Goal: Information Seeking & Learning: Learn about a topic

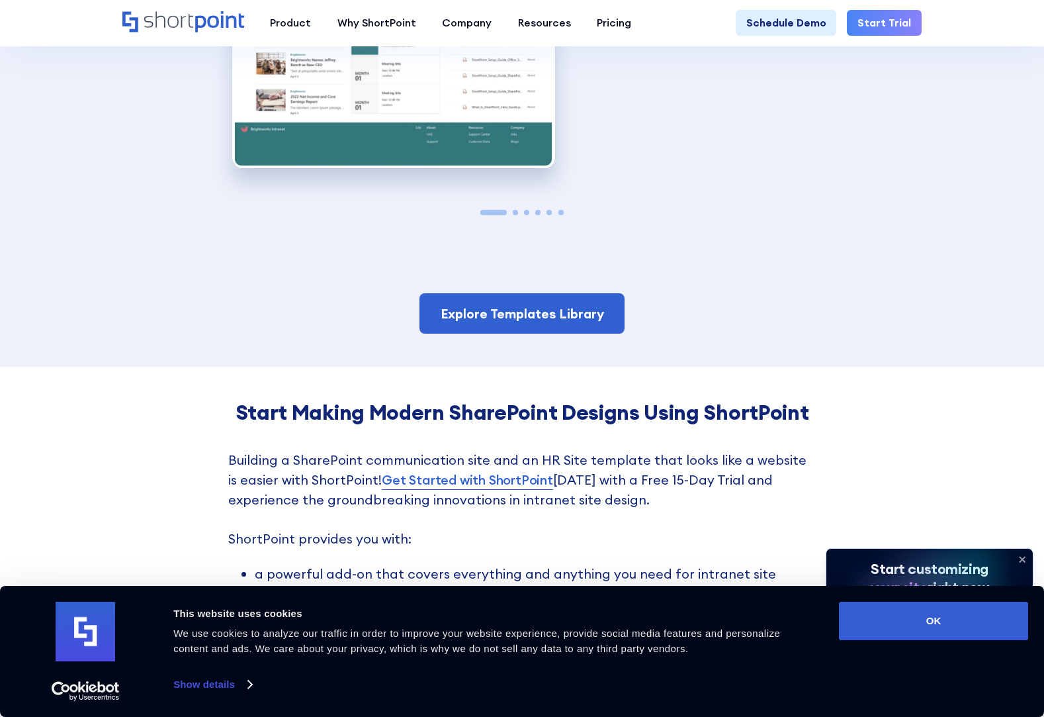
scroll to position [2133, 0]
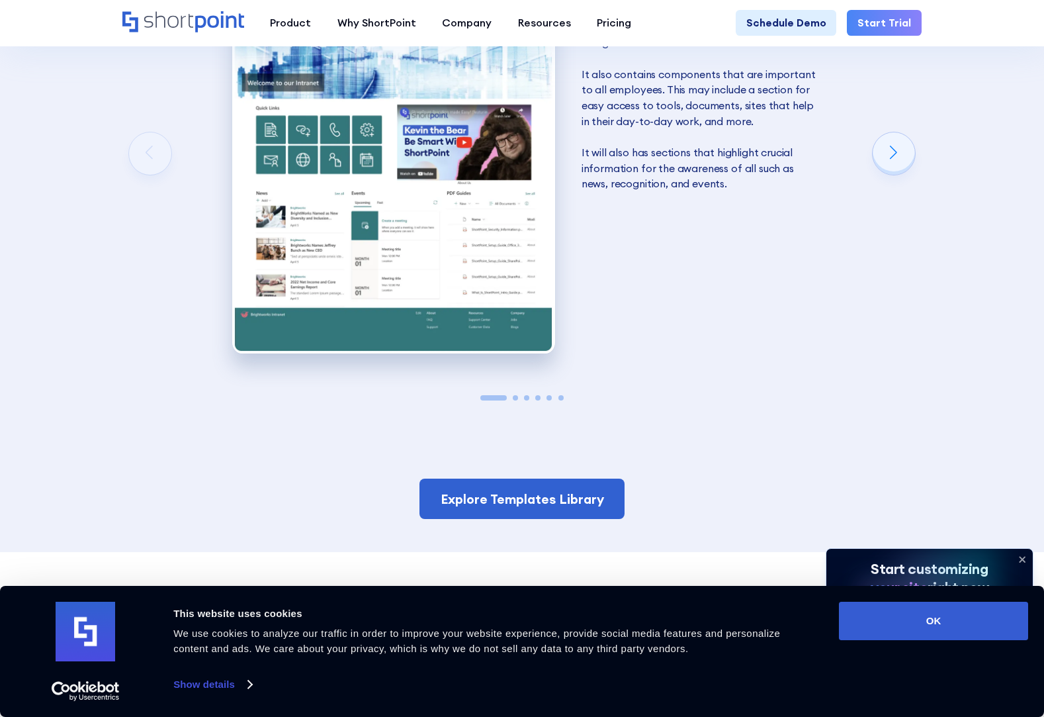
click at [523, 397] on div at bounding box center [521, 397] width 799 height 5
click at [517, 398] on div at bounding box center [521, 397] width 799 height 5
click at [516, 399] on span "Go to slide 2" at bounding box center [515, 397] width 5 height 5
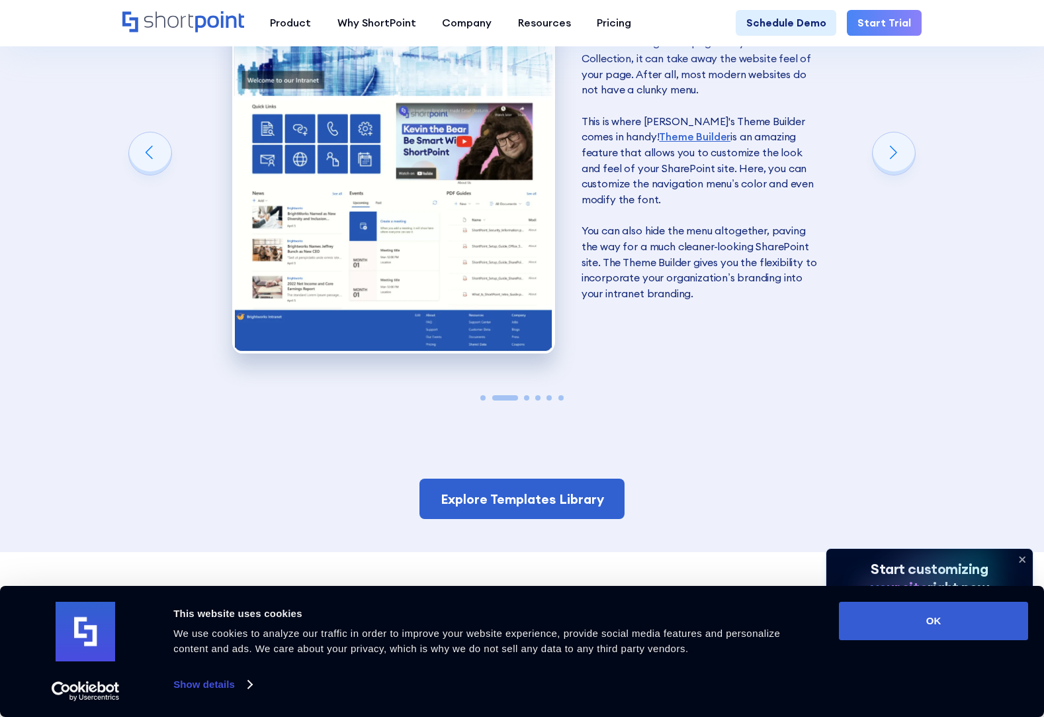
click at [526, 398] on span "Go to slide 3" at bounding box center [526, 397] width 5 height 5
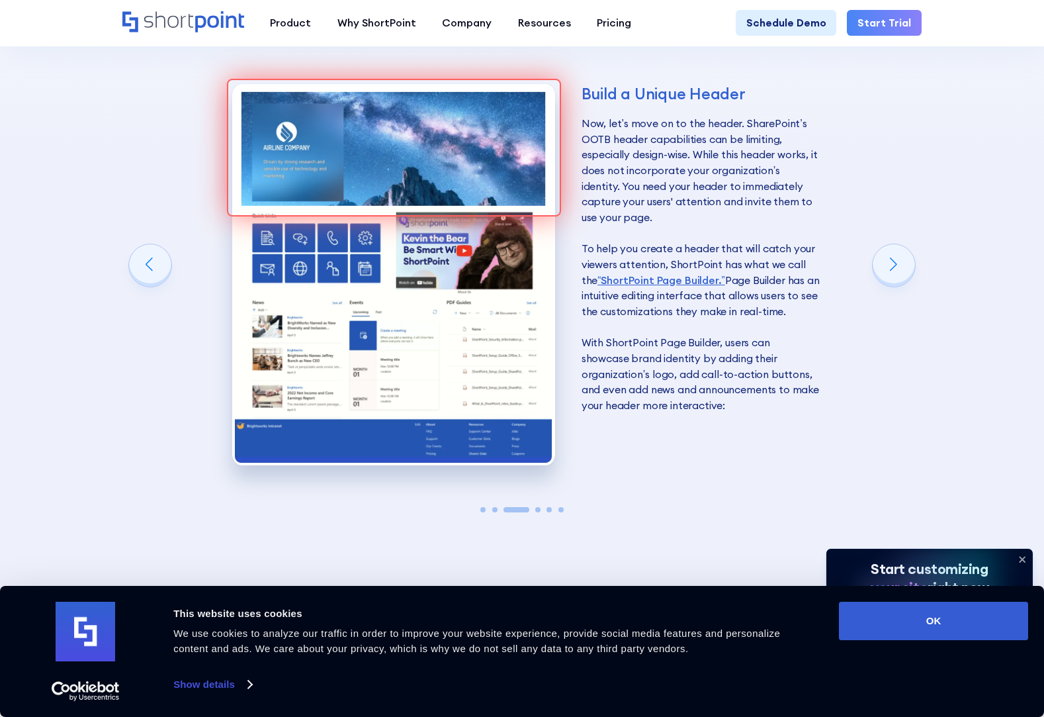
scroll to position [2037, 0]
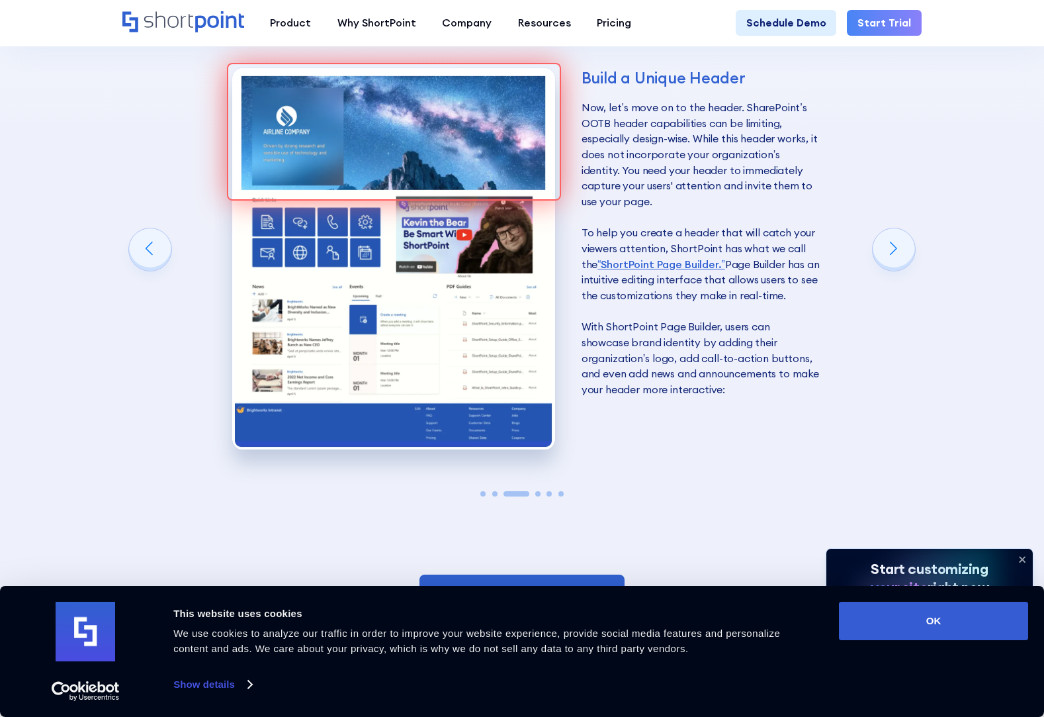
click at [538, 495] on span "Go to slide 4" at bounding box center [537, 493] width 5 height 5
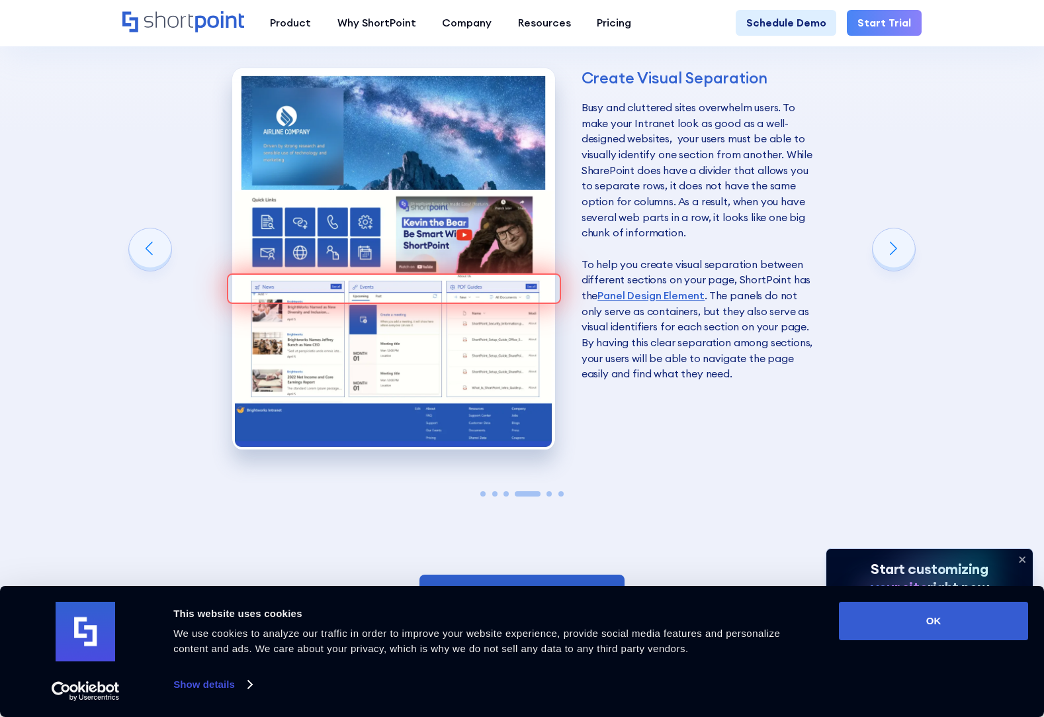
click at [551, 496] on span "Go to slide 5" at bounding box center [549, 493] width 5 height 5
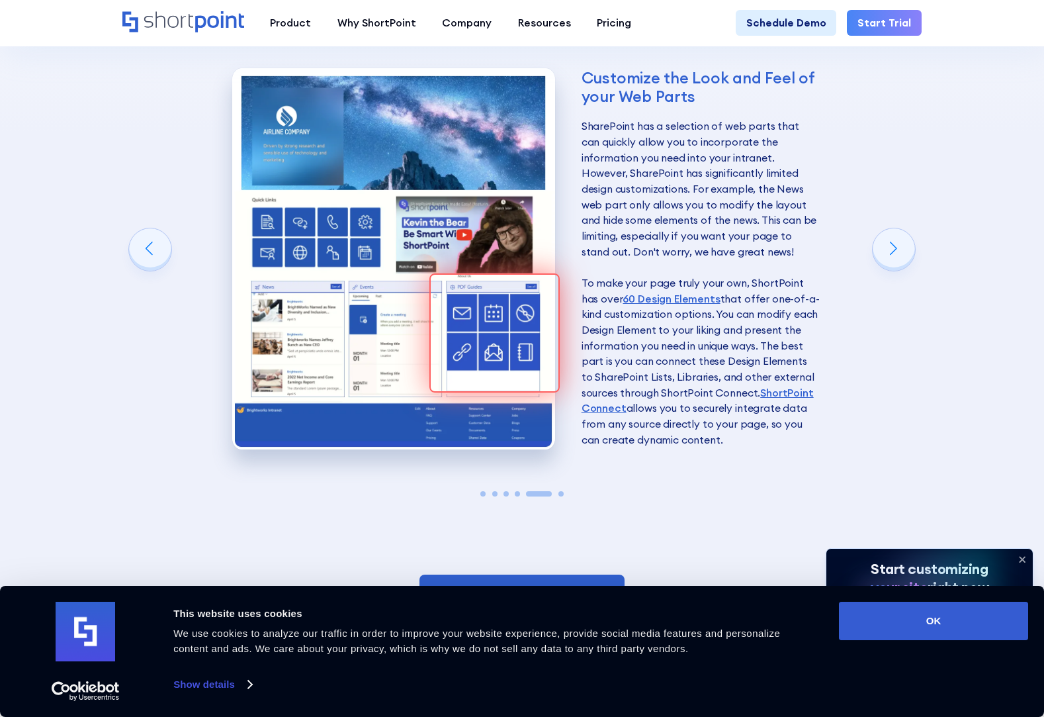
click at [562, 494] on span "Go to slide 6" at bounding box center [560, 493] width 5 height 5
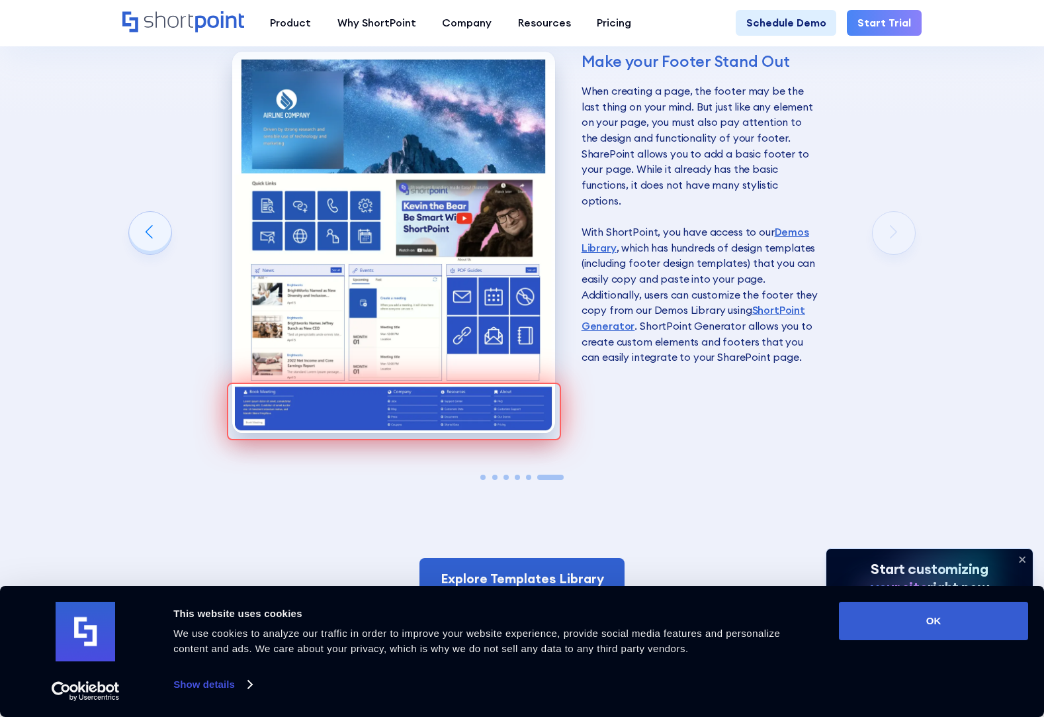
scroll to position [1963, 0]
